Goal: Transaction & Acquisition: Purchase product/service

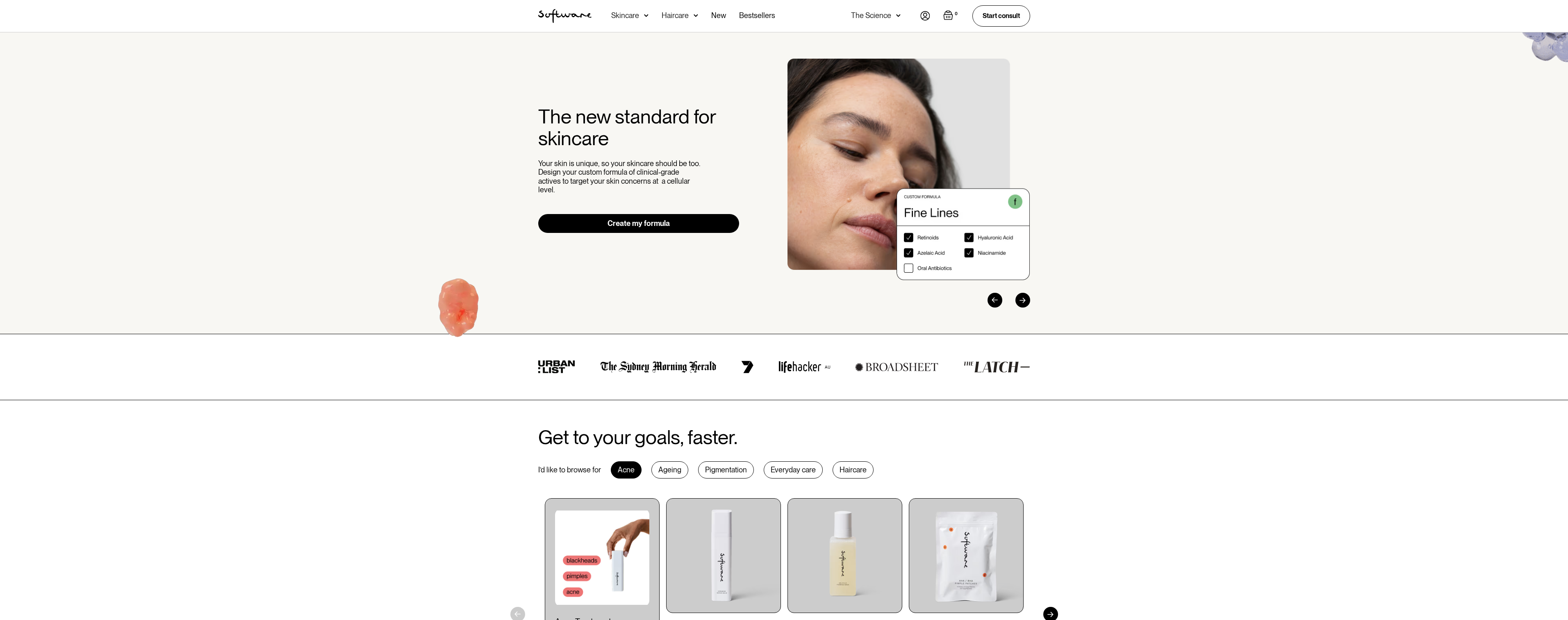
click at [920, 17] on img at bounding box center [925, 15] width 10 height 9
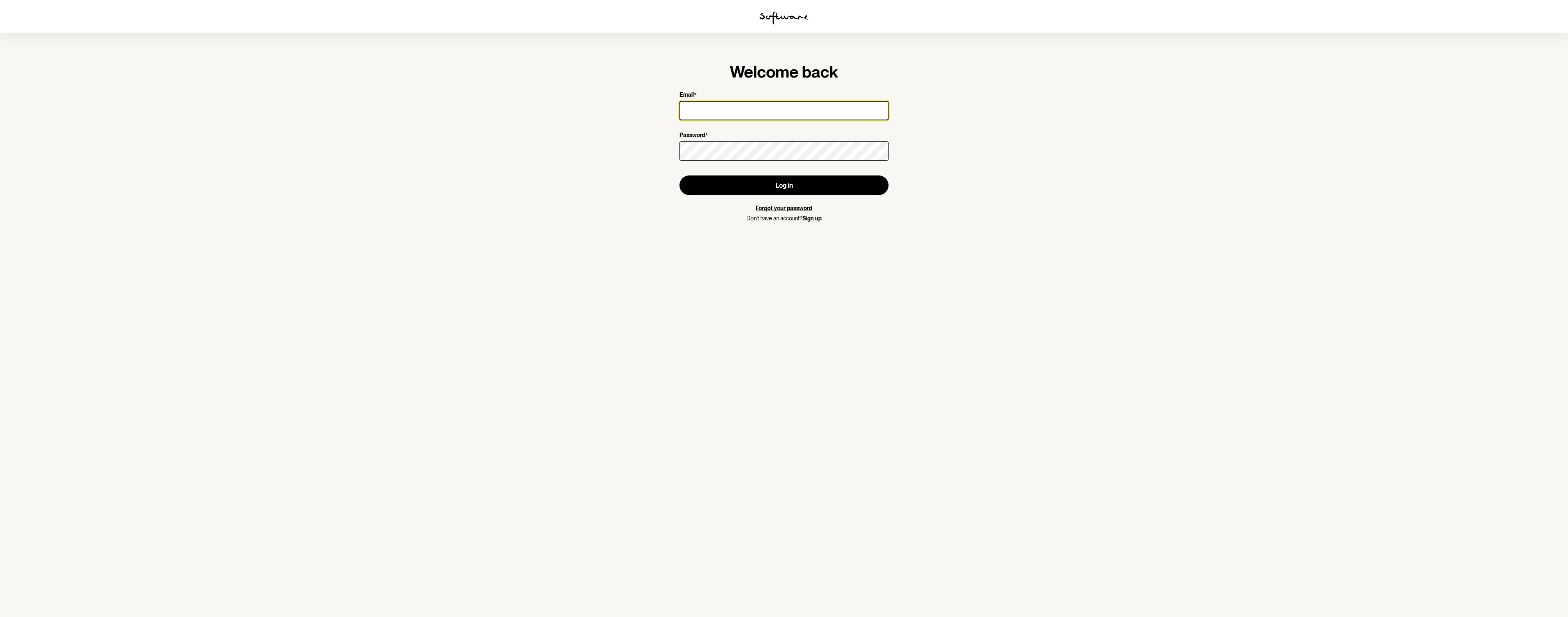
type input "[EMAIL_ADDRESS][DOMAIN_NAME]"
click at [778, 182] on button "Log in" at bounding box center [783, 185] width 209 height 19
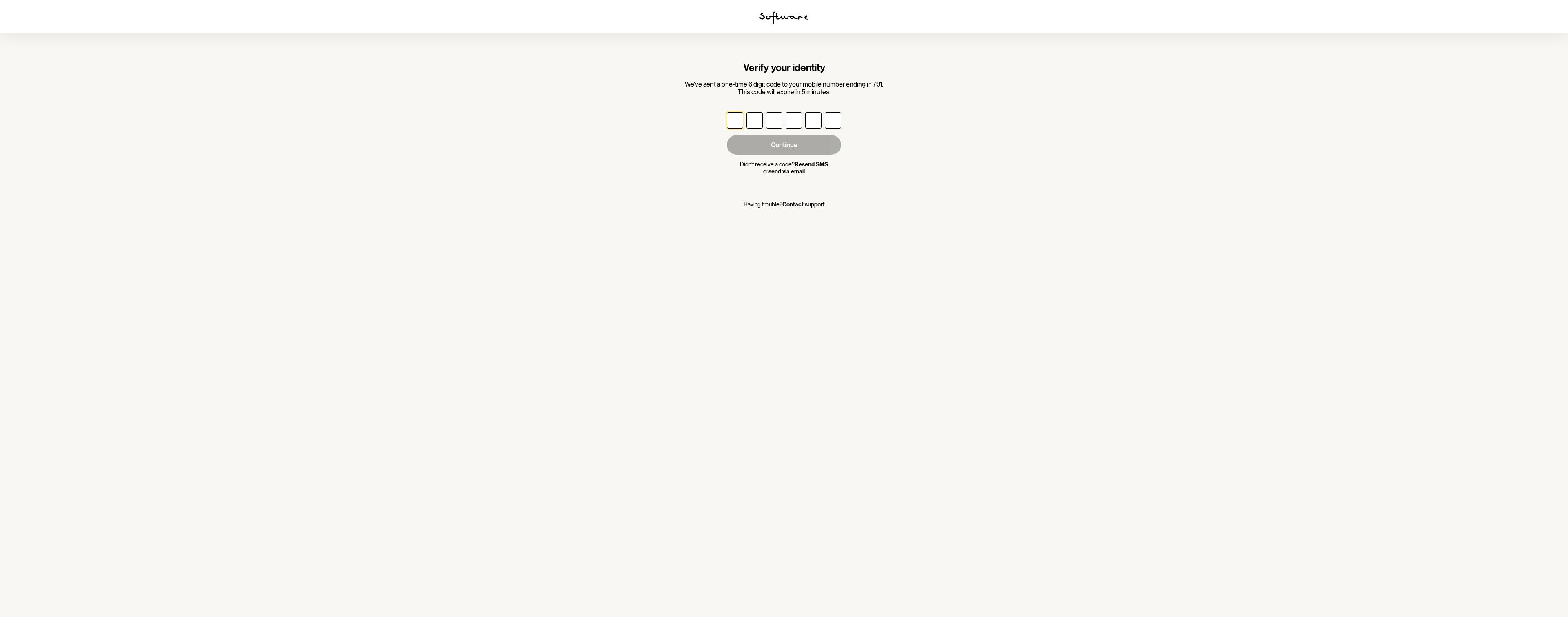
type input "2"
type input "5"
type input "1"
type input "7"
type input "5"
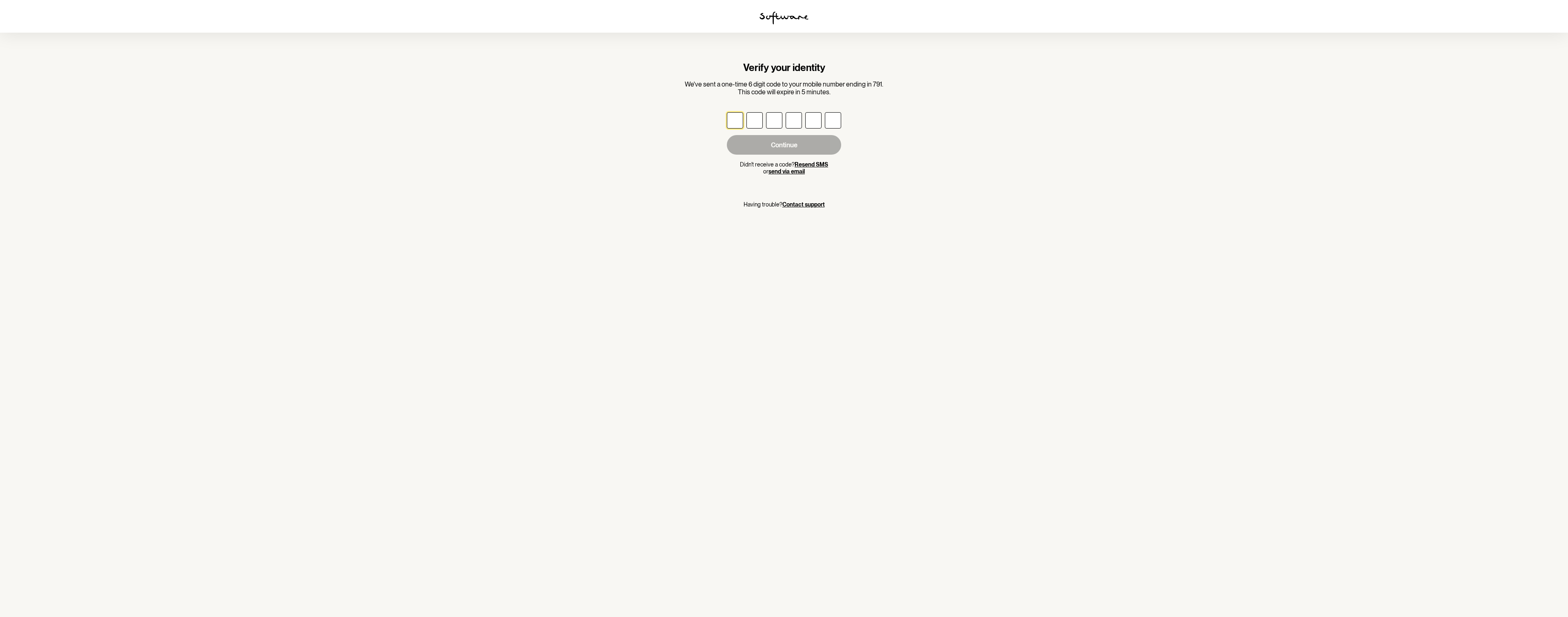
type input "7"
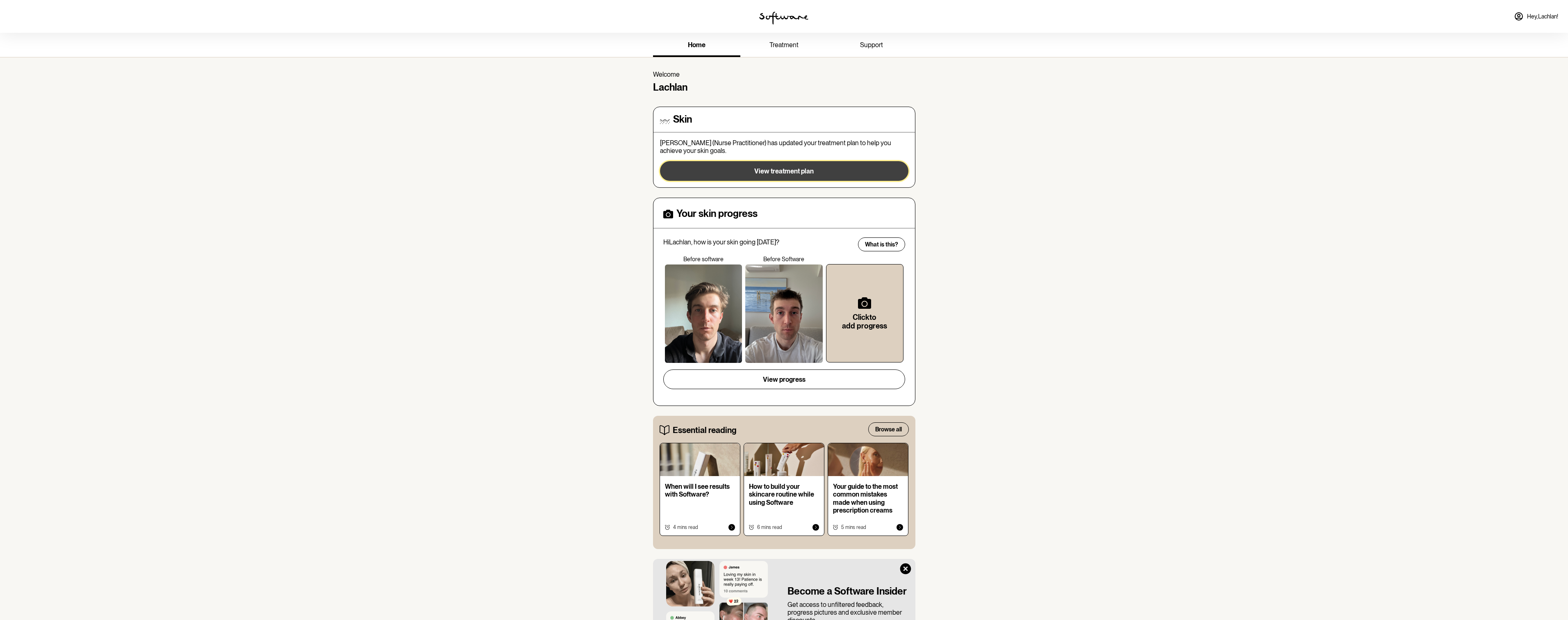
click at [758, 172] on span "View treatment plan" at bounding box center [783, 171] width 59 height 8
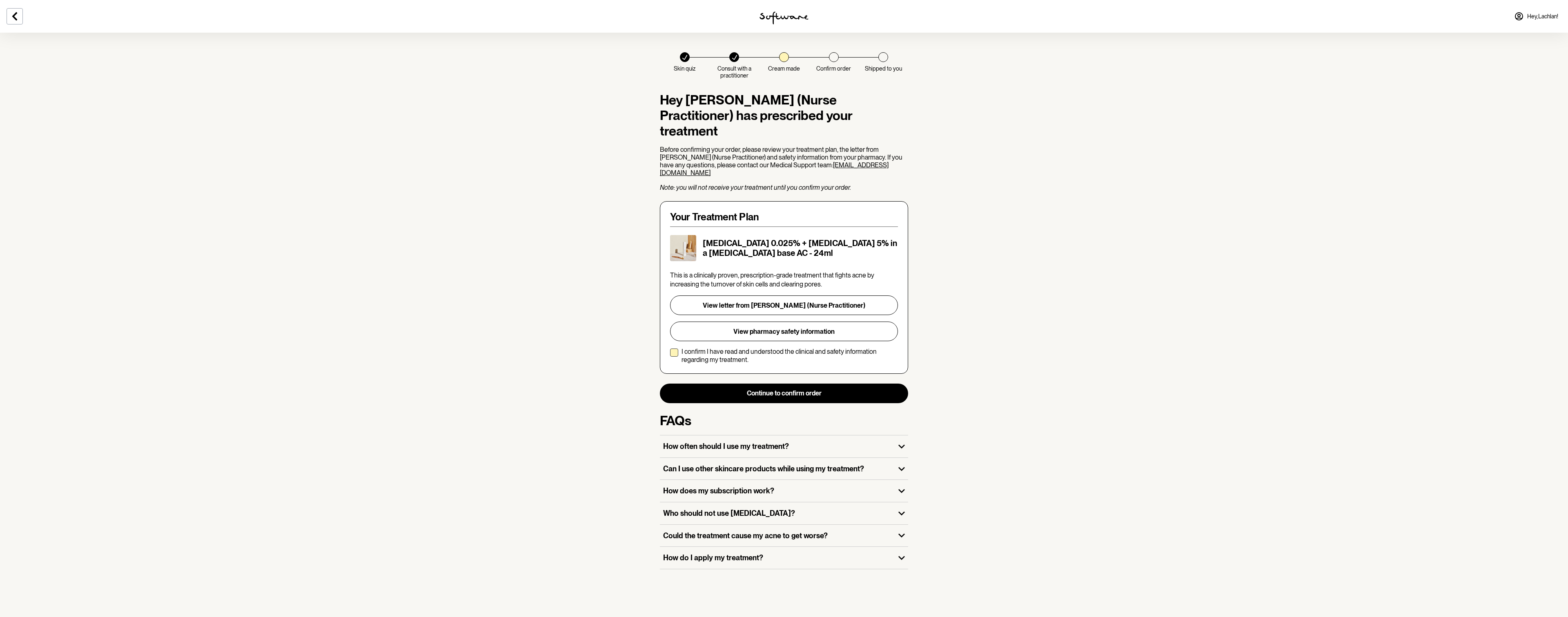
click at [676, 349] on span at bounding box center [674, 352] width 8 height 8
click at [670, 355] on input "I confirm I have read and understood the clinical and safety information regard…" at bounding box center [670, 355] width 1 height 1
checkbox input "true"
click at [783, 384] on button "Continue to confirm order" at bounding box center [784, 394] width 248 height 19
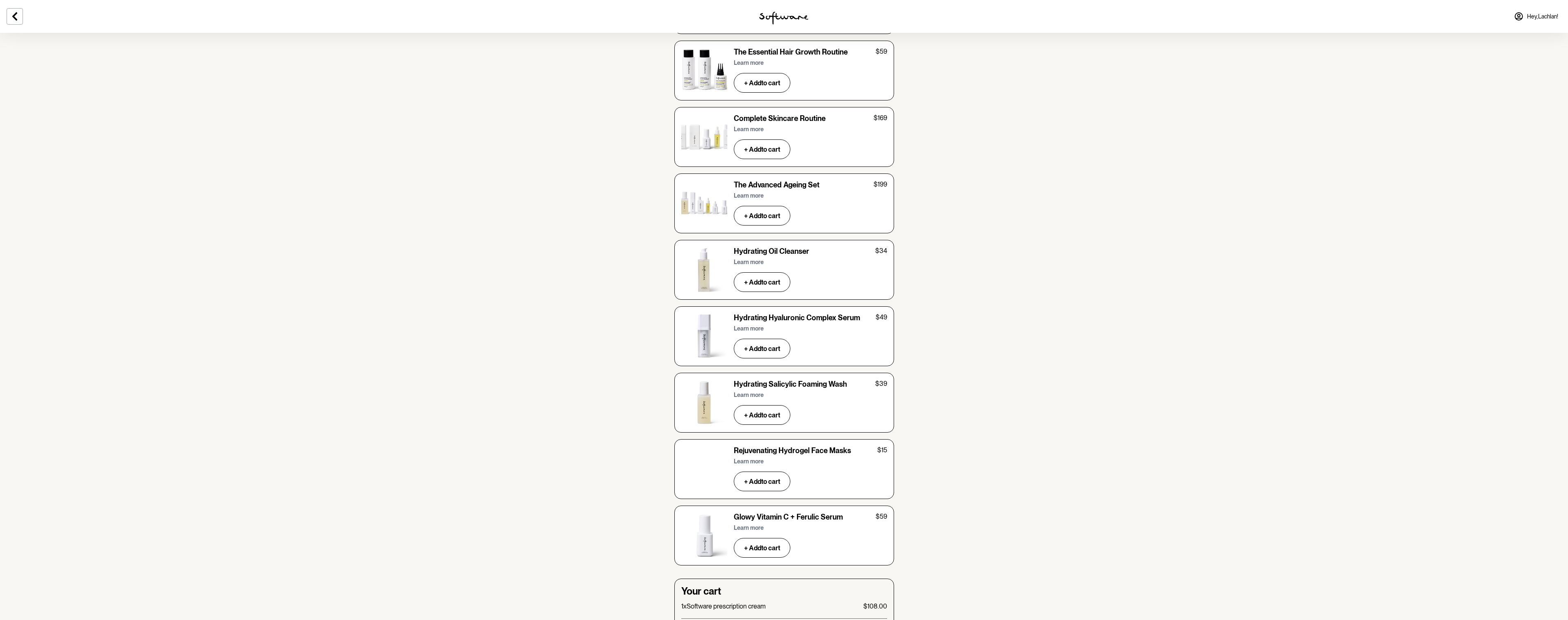
scroll to position [2434, 0]
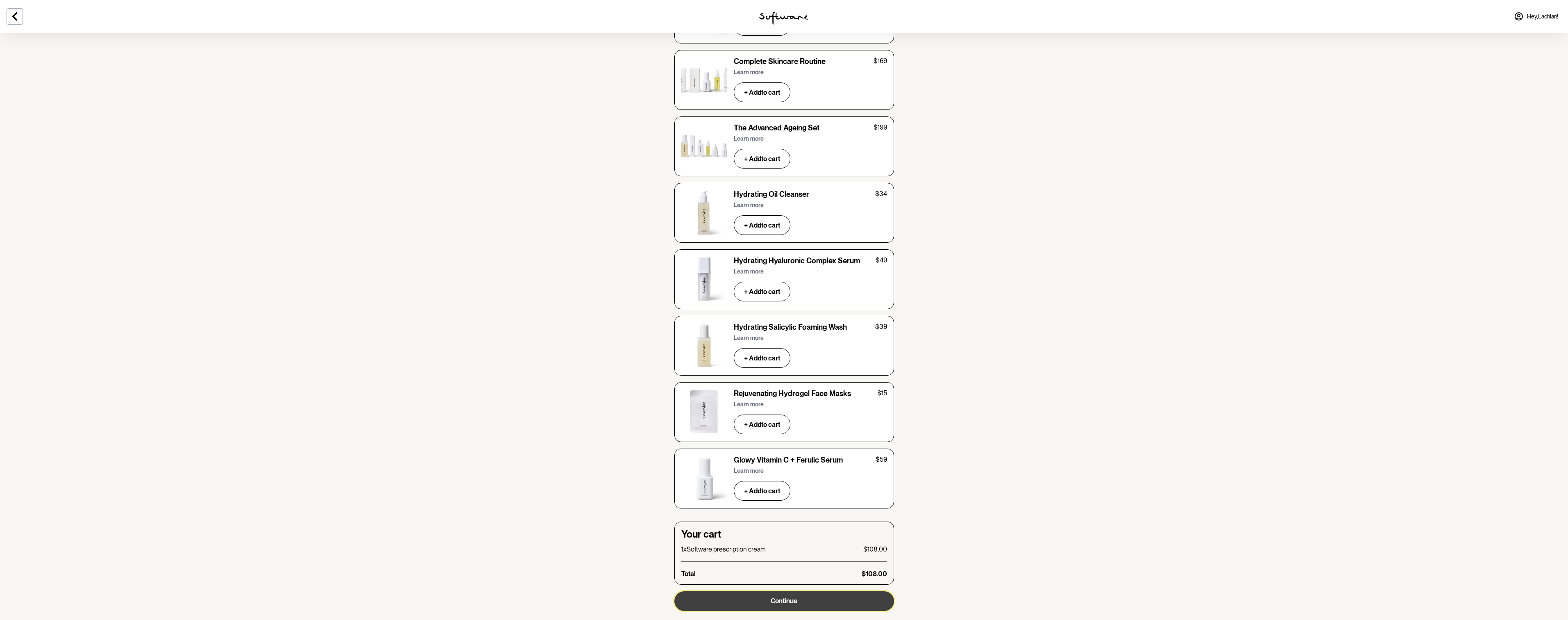
click at [815, 591] on button "Continue" at bounding box center [785, 601] width 220 height 20
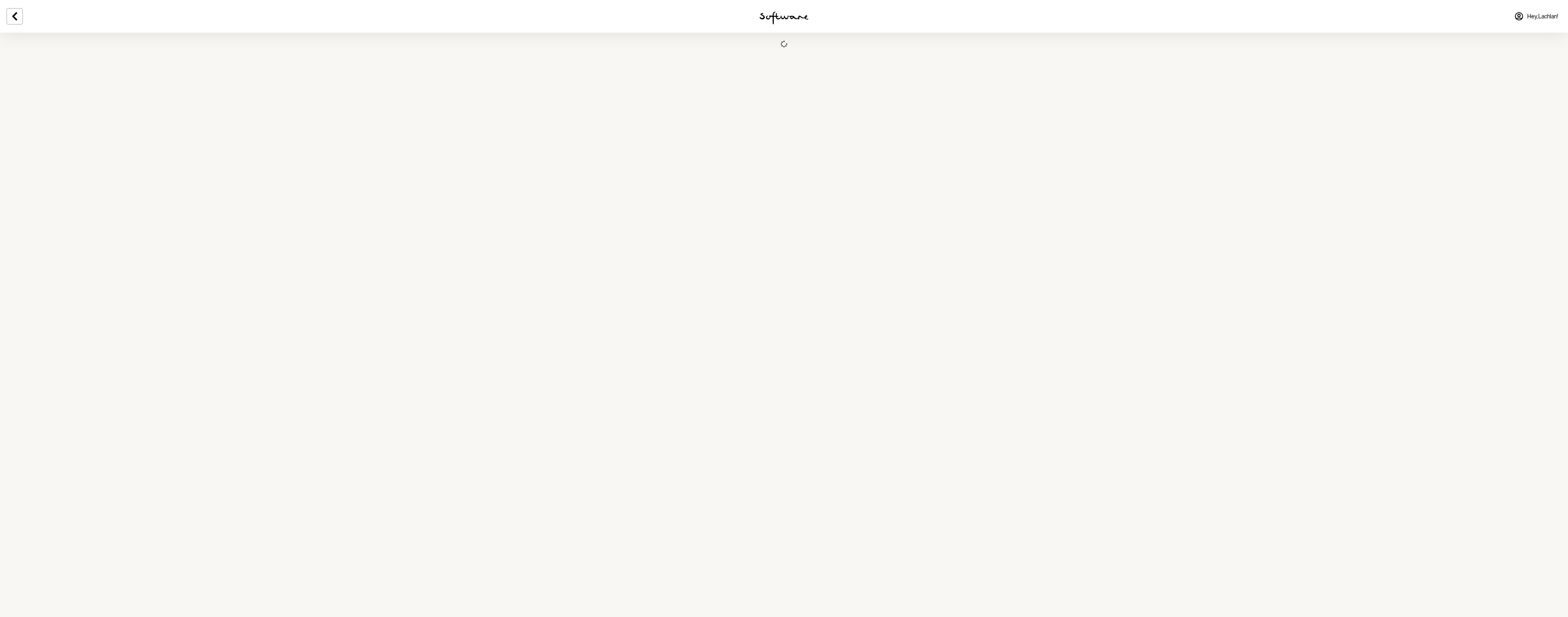
select select "VIC"
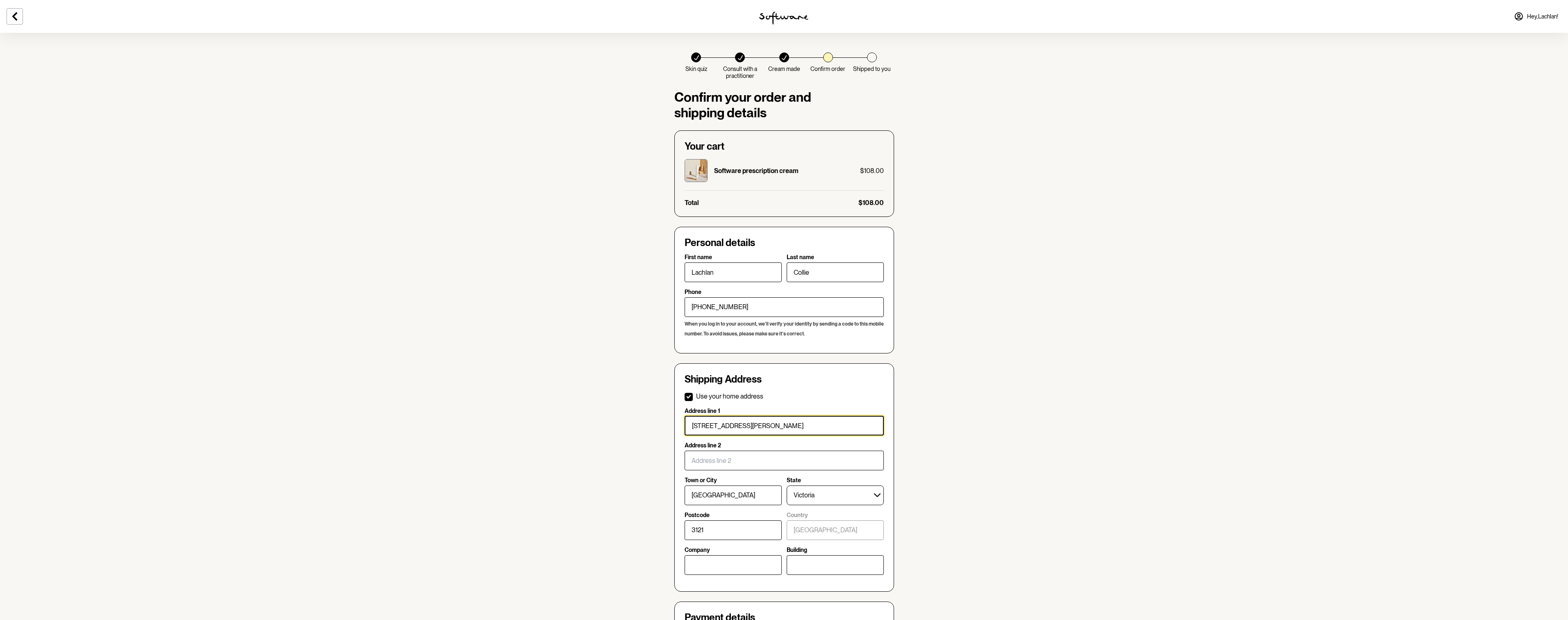
click at [735, 424] on input "12 Rowena Parade" at bounding box center [784, 426] width 199 height 20
click at [700, 395] on p "Use your home address" at bounding box center [730, 396] width 67 height 8
click at [684, 396] on input "Use your home address" at bounding box center [684, 396] width 1 height 1
checkbox input "false"
select select
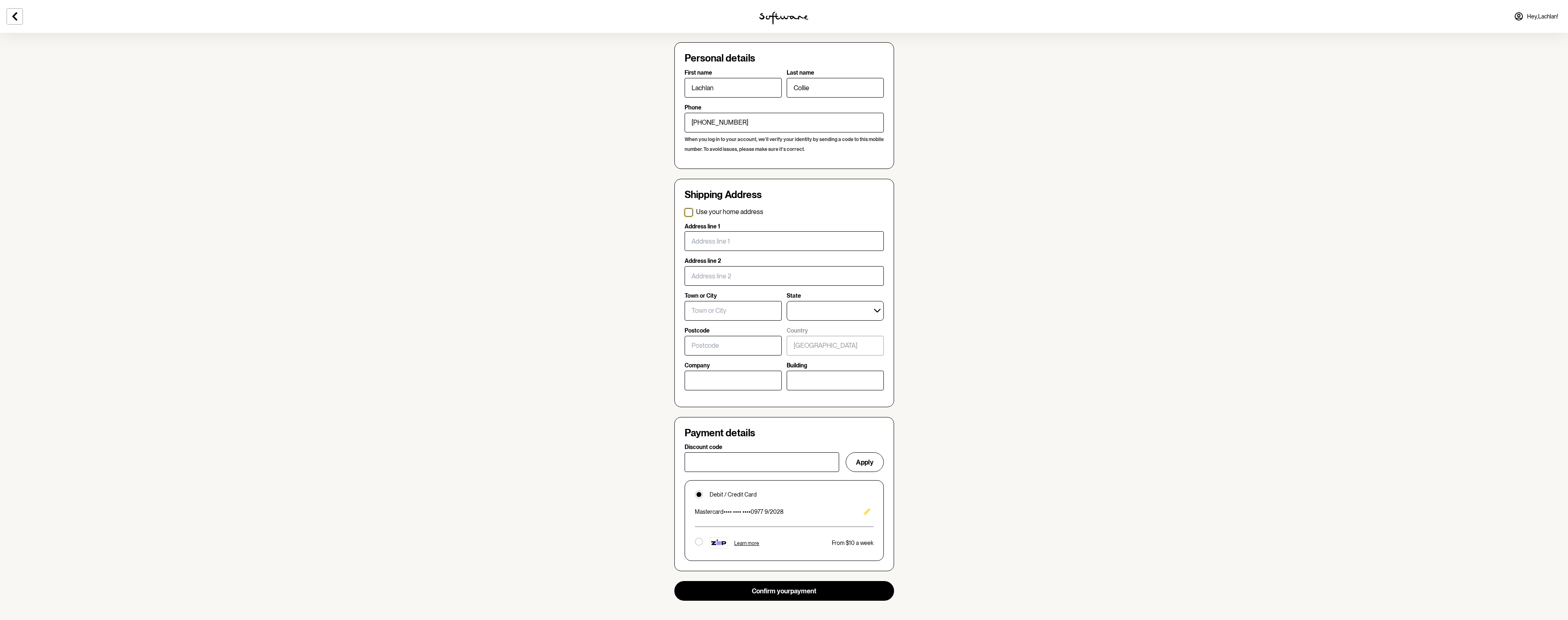
scroll to position [215, 0]
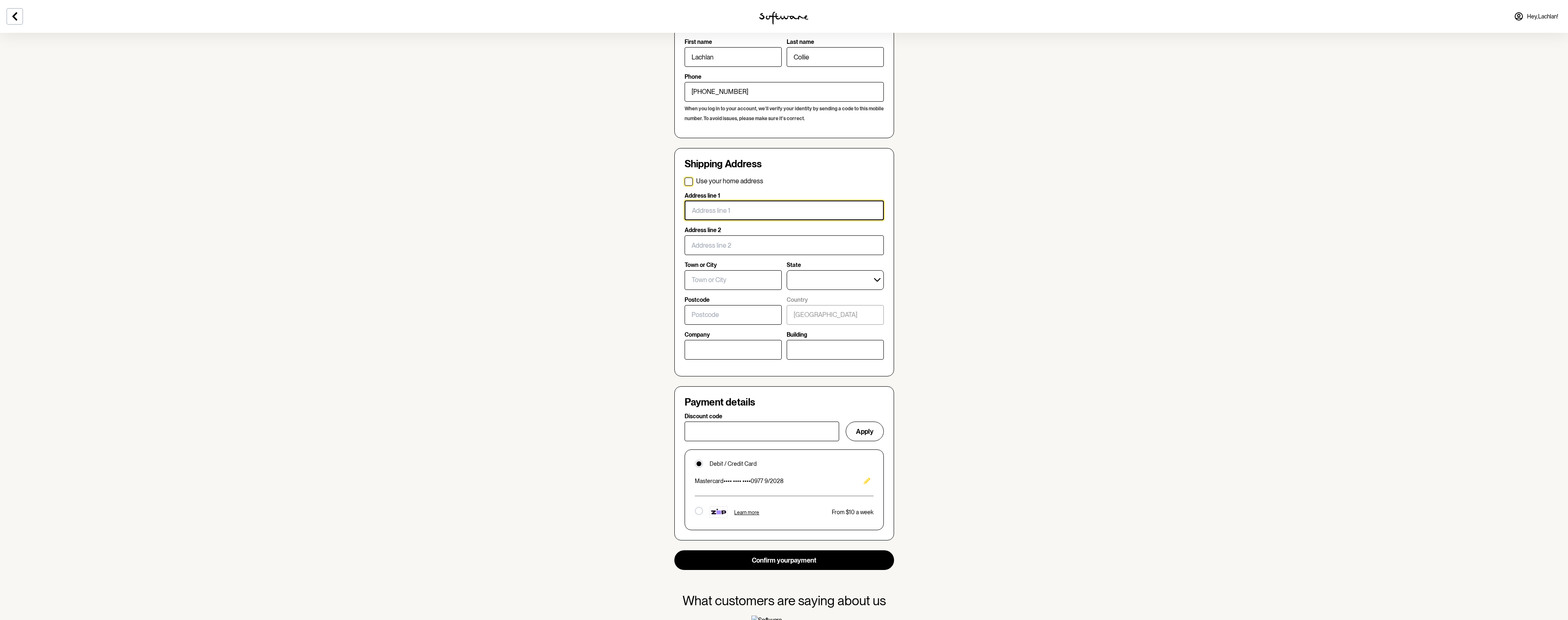
click at [697, 210] on input "Address line 1" at bounding box center [784, 210] width 199 height 20
type input "7"
click button "Edit" at bounding box center [866, 481] width 13 height 13
type input "510 Church Street"
type input "Cremorne"
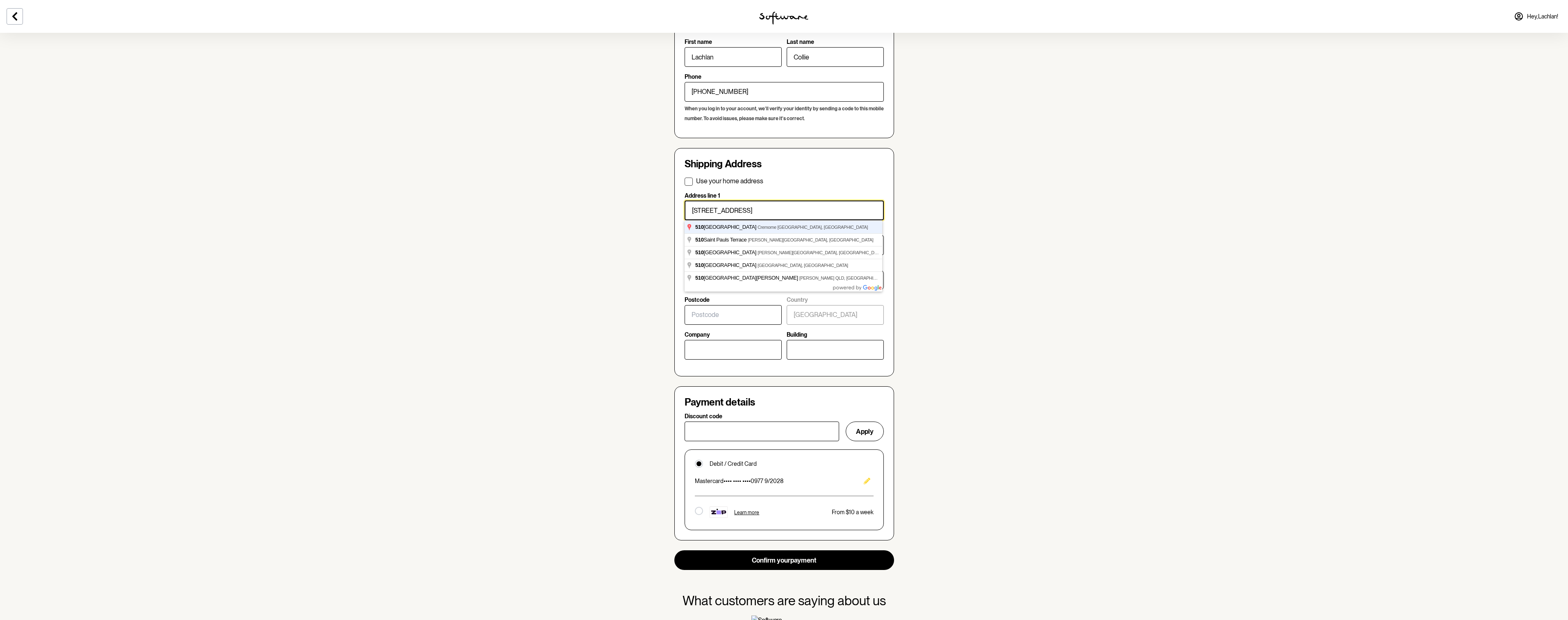
select select "VIC"
type input "3121"
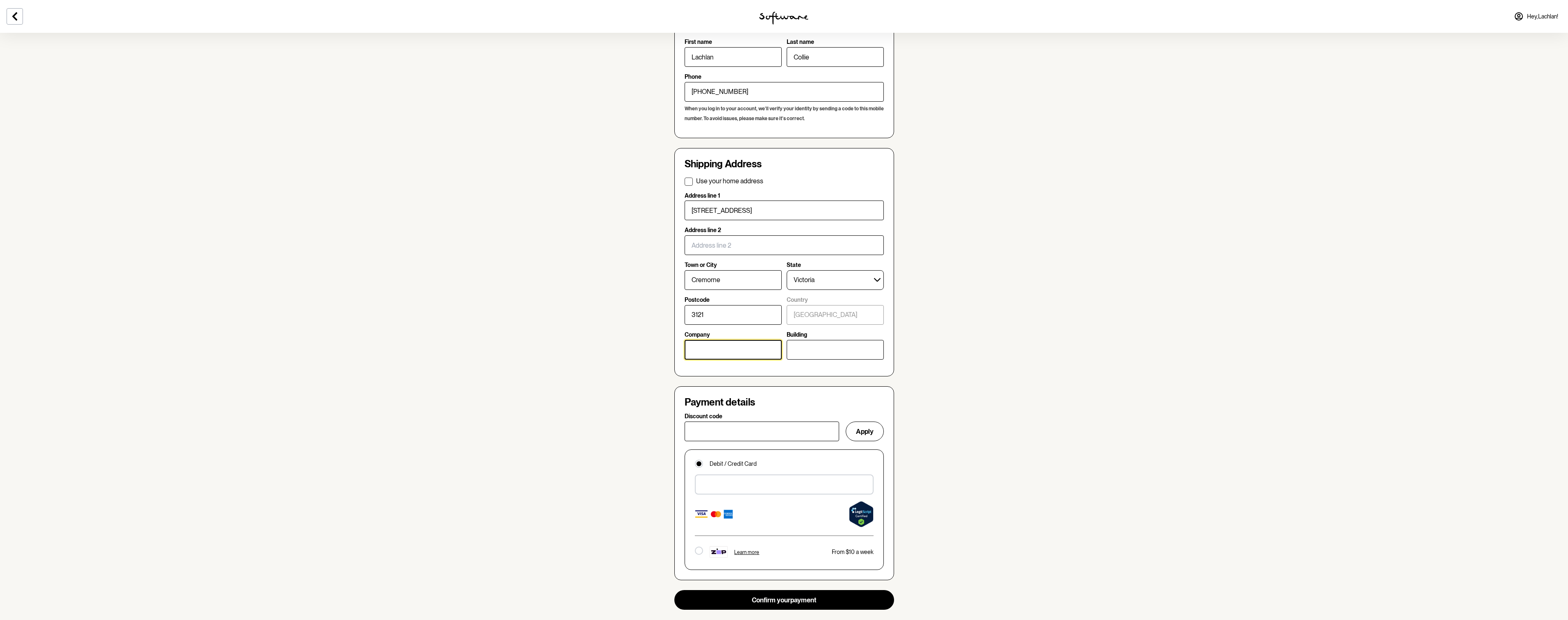
click at [748, 356] on input "Company" at bounding box center [733, 350] width 97 height 20
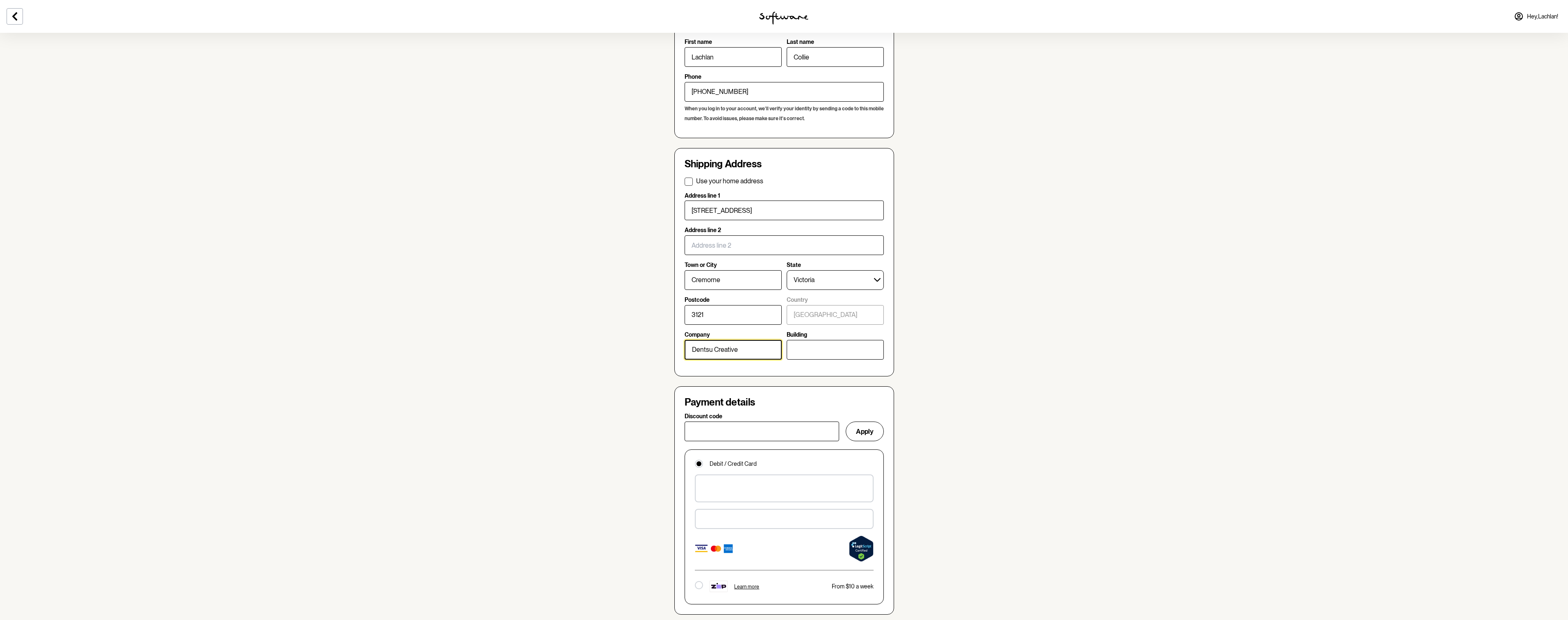
type input "Dentsu Creative"
type input "Level 07"
click at [997, 246] on section "Skin quiz Consult with a practitioner Cream made Confirm order Shipped to you C…" at bounding box center [784, 415] width 1568 height 1260
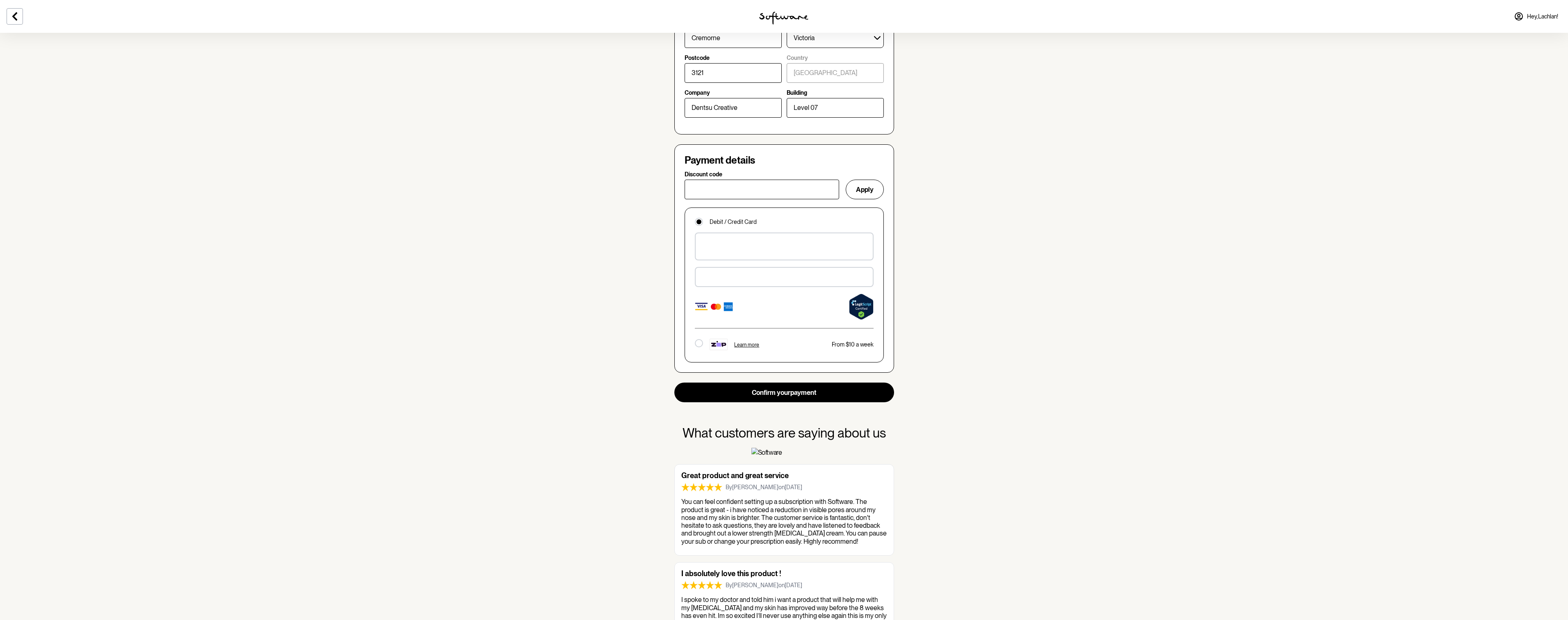
scroll to position [478, 0]
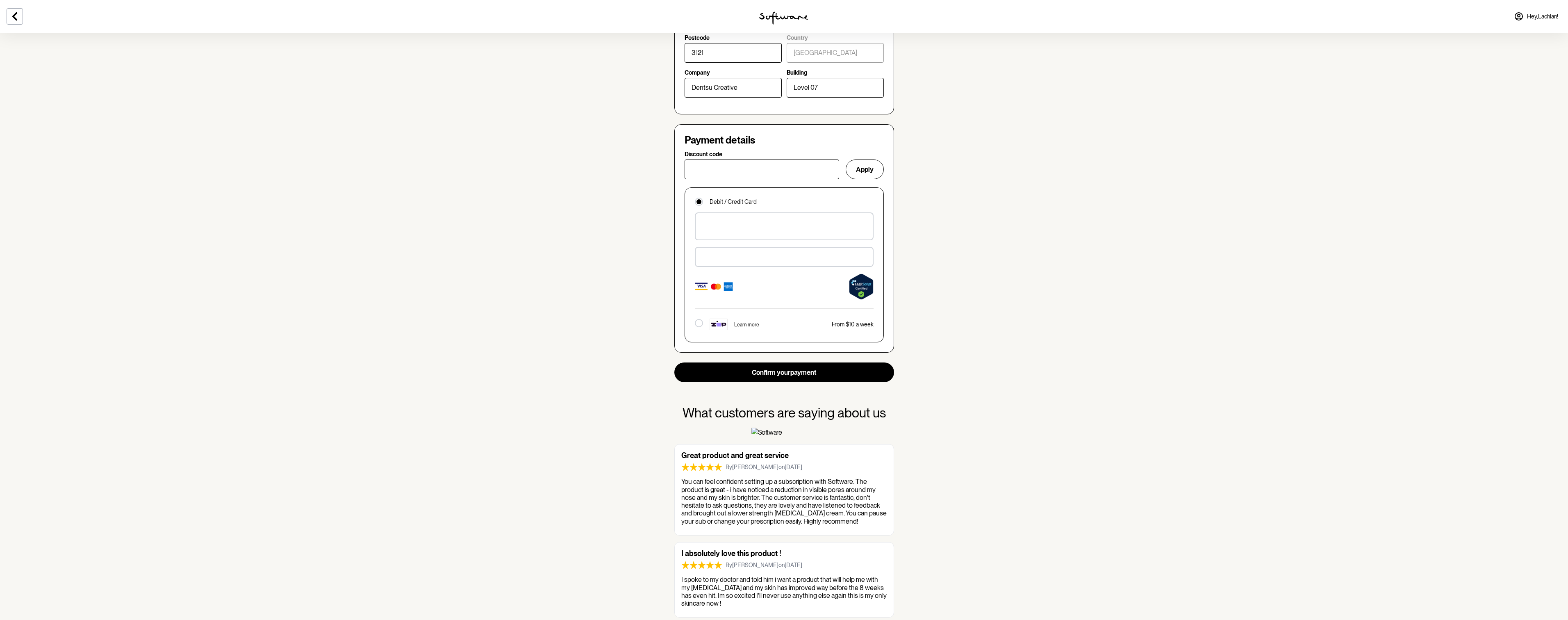
click at [712, 251] on div at bounding box center [784, 257] width 178 height 20
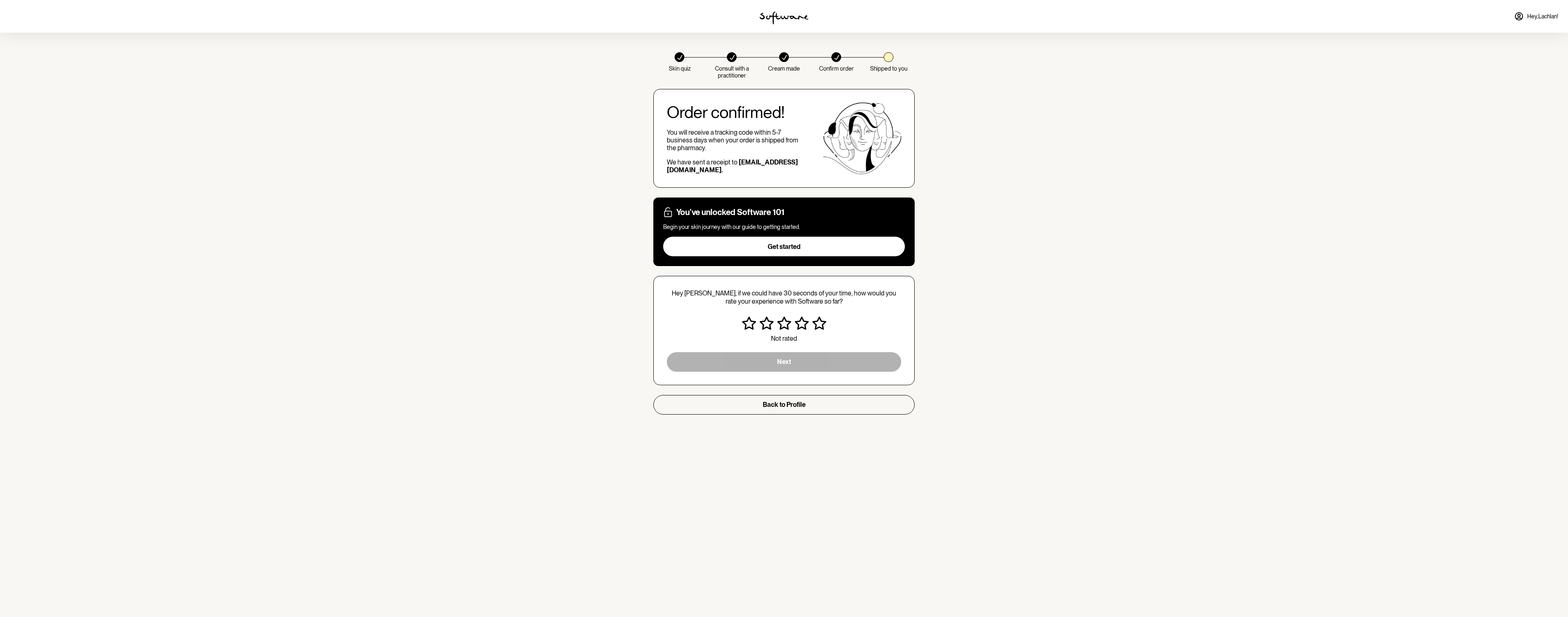
click at [814, 322] on icon "Very satisfied" at bounding box center [819, 323] width 14 height 13
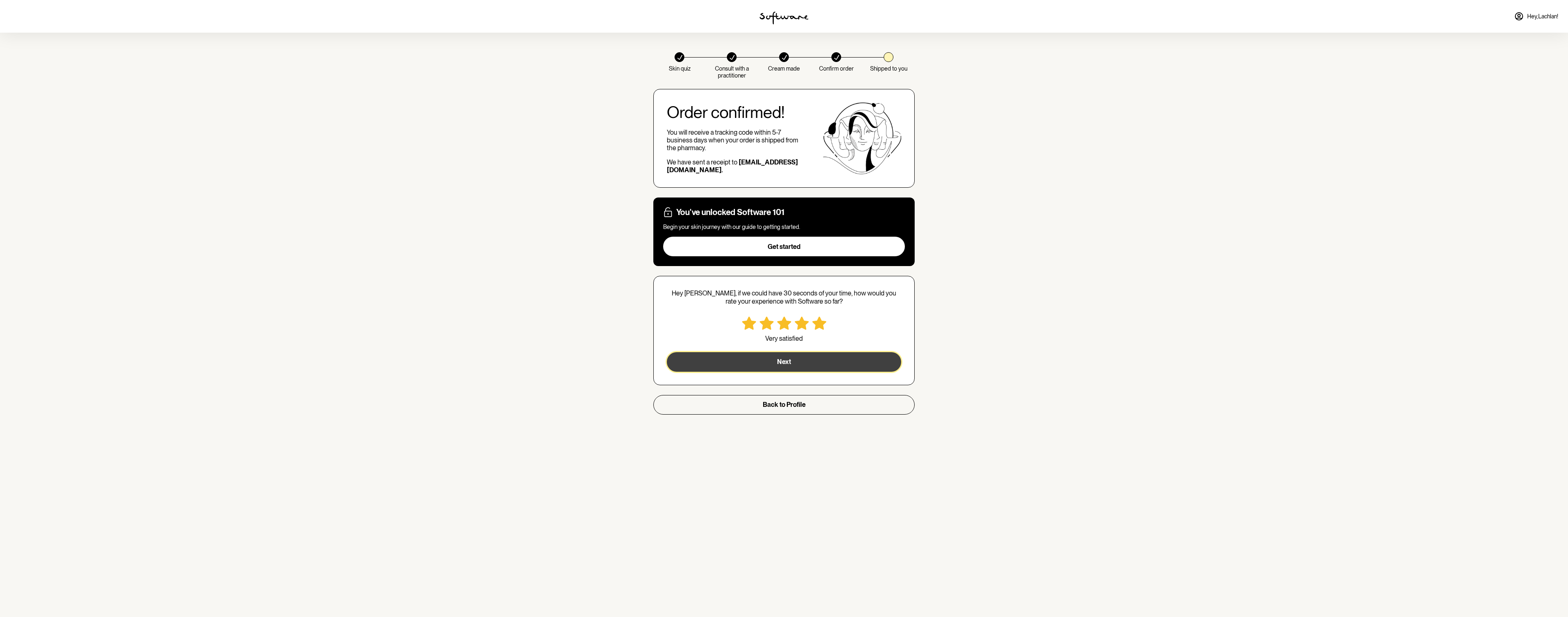
click at [826, 359] on button "Next" at bounding box center [783, 362] width 234 height 19
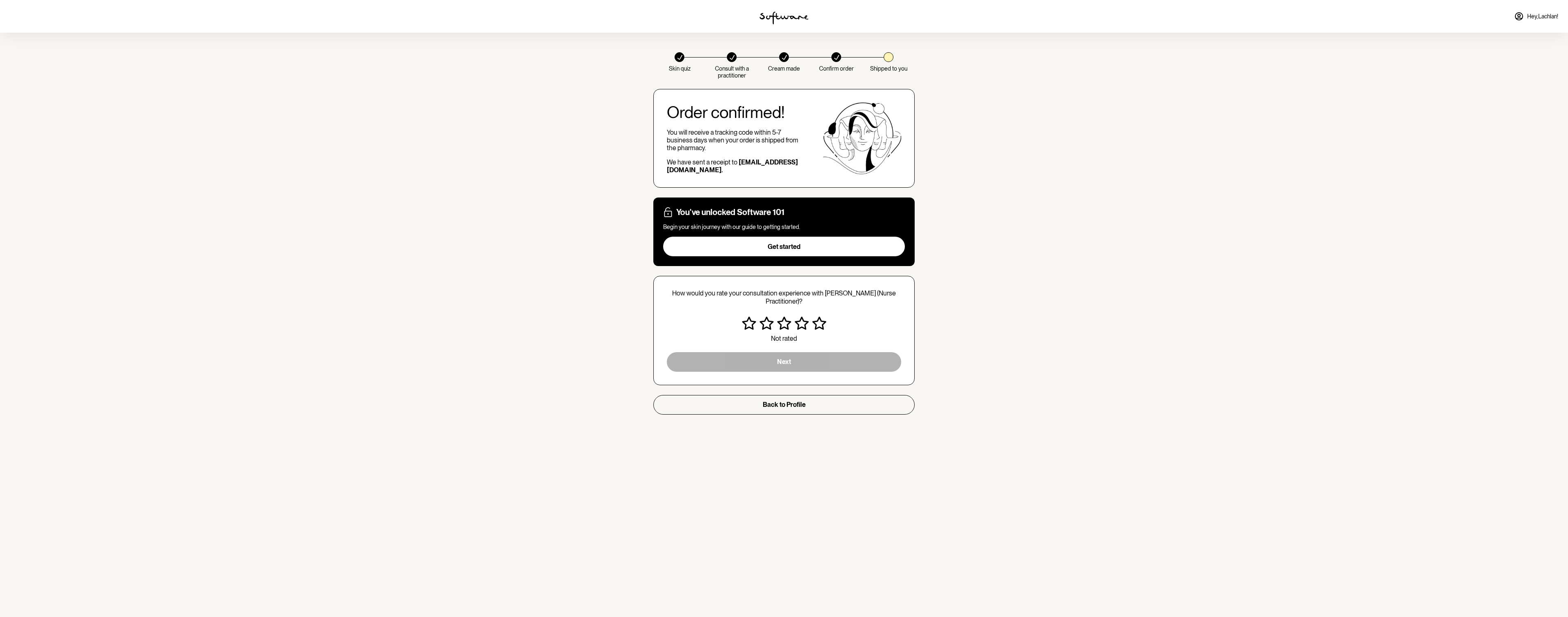
click at [814, 326] on icon "Very satisfied" at bounding box center [819, 323] width 14 height 13
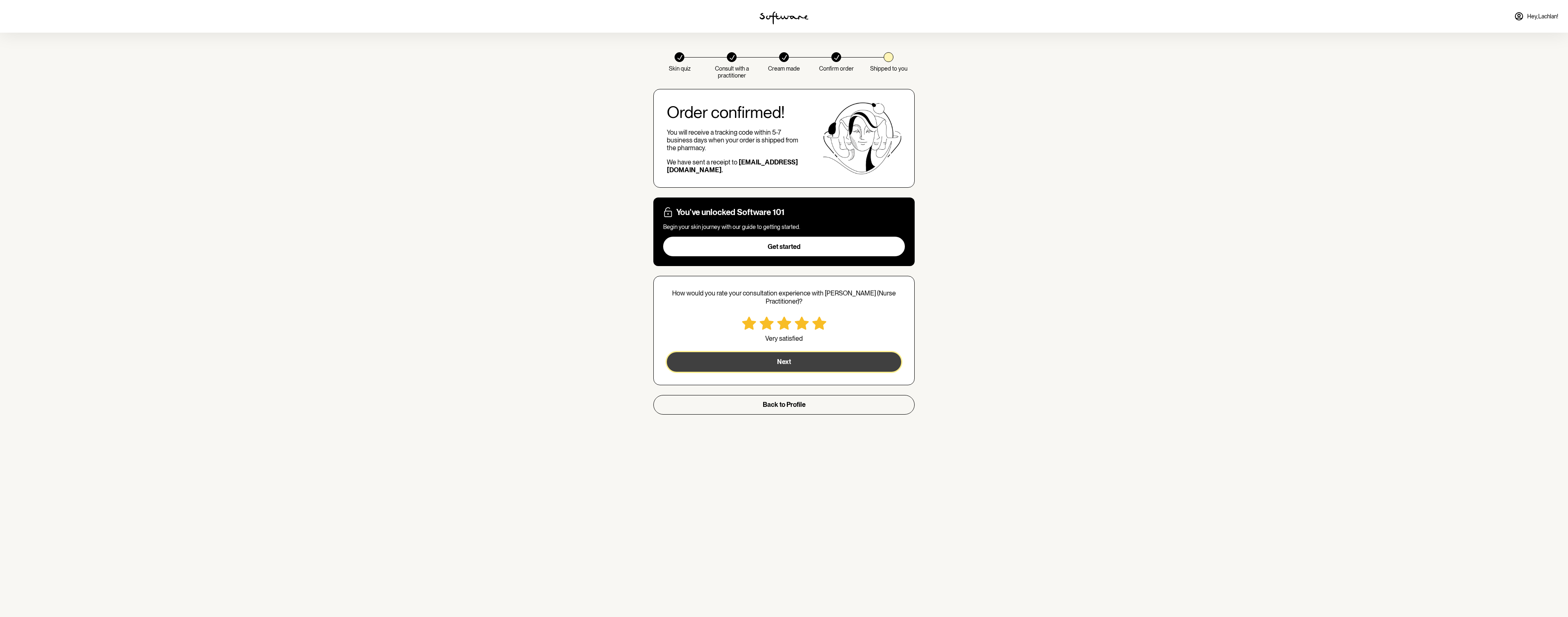
click at [823, 354] on button "Next" at bounding box center [783, 362] width 234 height 19
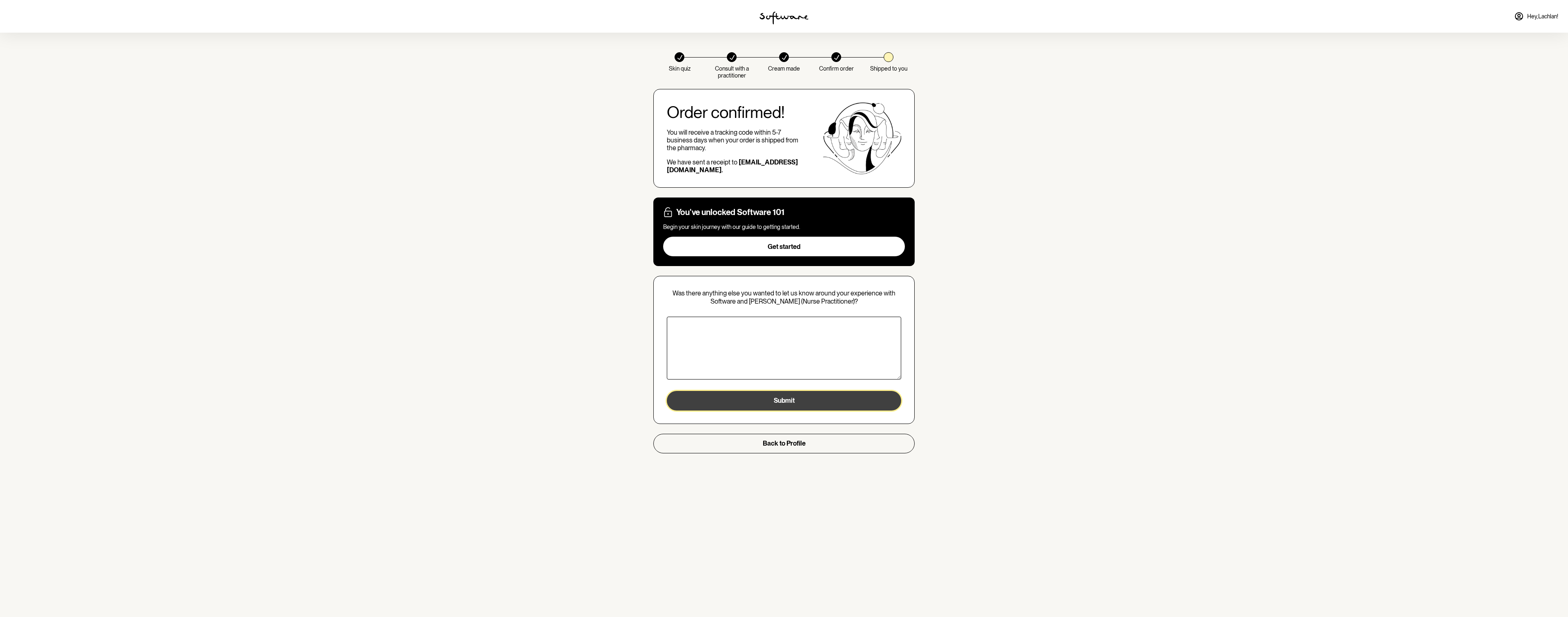
click at [844, 406] on button "Submit" at bounding box center [783, 401] width 234 height 19
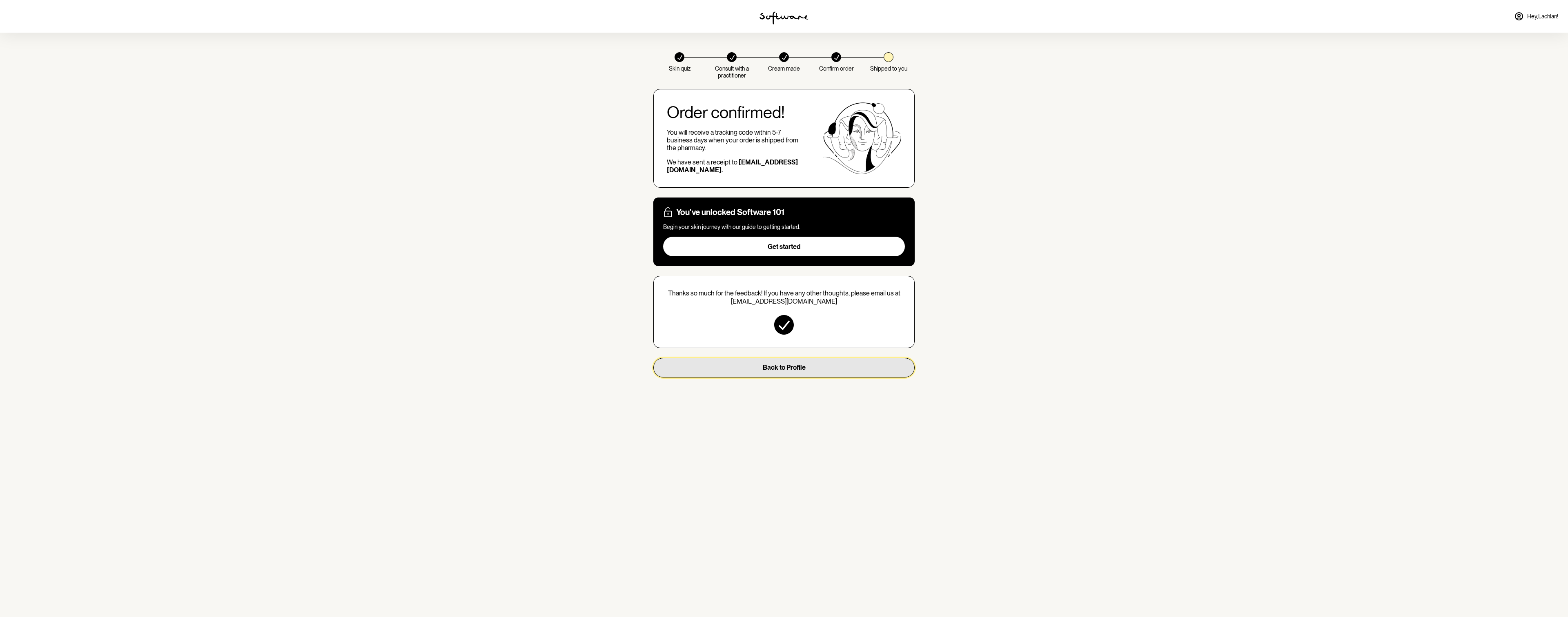
click at [821, 365] on button "Back to Profile" at bounding box center [783, 368] width 261 height 19
